Goal: Task Accomplishment & Management: Manage account settings

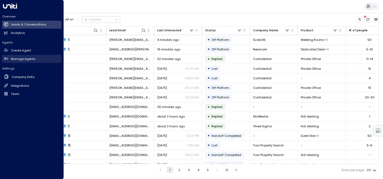
click at [15, 59] on h2 "Manage Agents" at bounding box center [23, 59] width 24 height 5
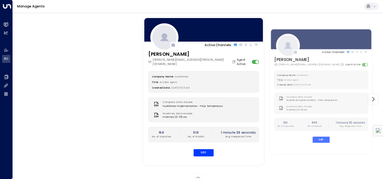
click at [212, 55] on div "[PERSON_NAME] [PERSON_NAME][EMAIL_ADDRESS][PERSON_NAME][DOMAIN_NAME] Agent Acti…" at bounding box center [203, 59] width 111 height 16
click at [206, 149] on button "Edit" at bounding box center [204, 152] width 20 height 7
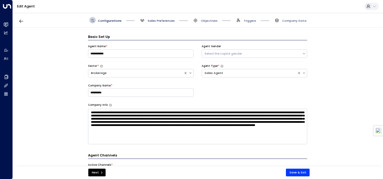
click at [167, 22] on span "Sales Preferences" at bounding box center [161, 21] width 27 height 4
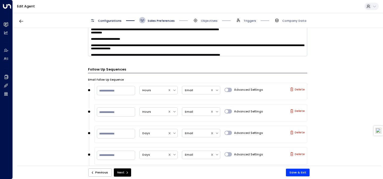
scroll to position [329, 0]
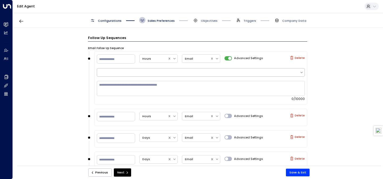
click at [226, 72] on div at bounding box center [198, 72] width 197 height 5
